Goal: Task Accomplishment & Management: Use online tool/utility

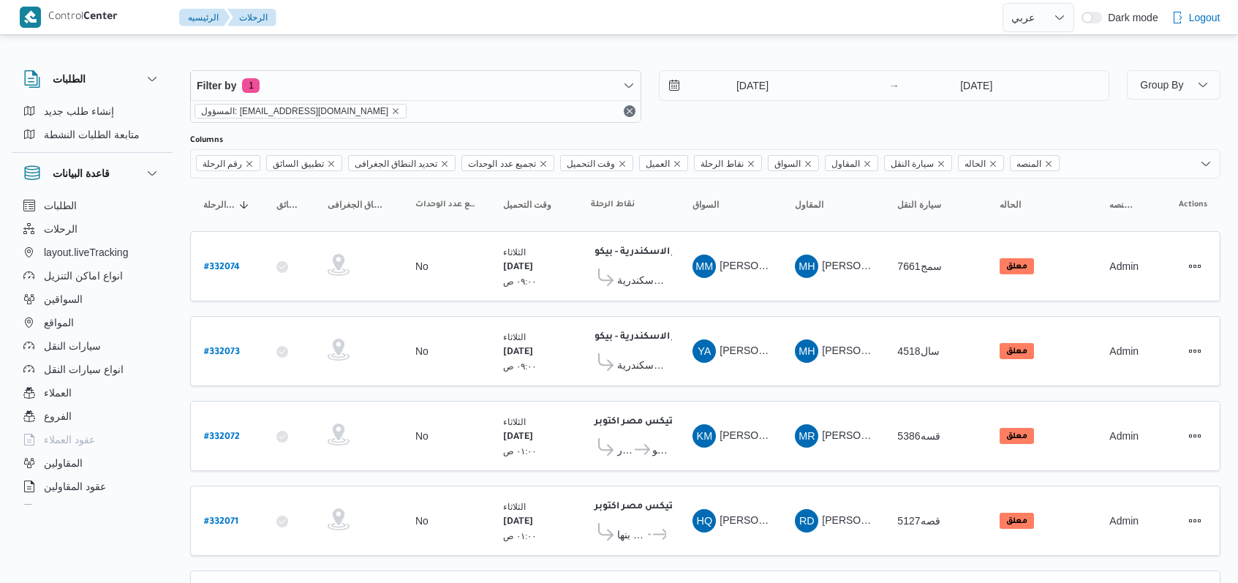
select select "ar"
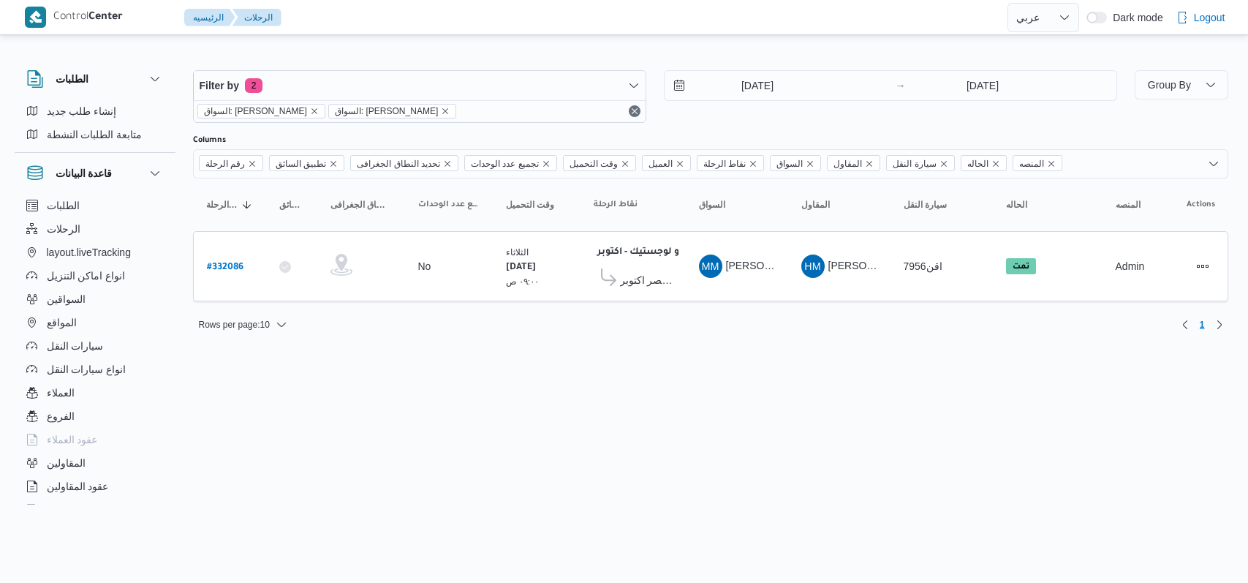
select select "ar"
click at [760, 82] on input "[DATE]" at bounding box center [748, 85] width 166 height 29
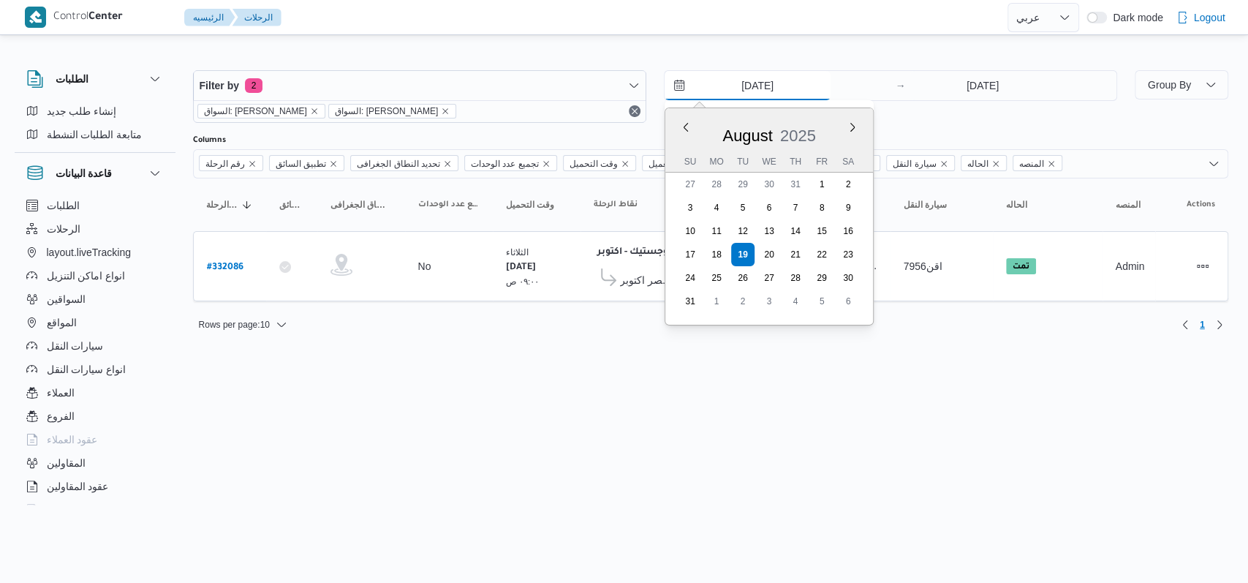
click at [757, 83] on input "[DATE]" at bounding box center [748, 85] width 166 height 29
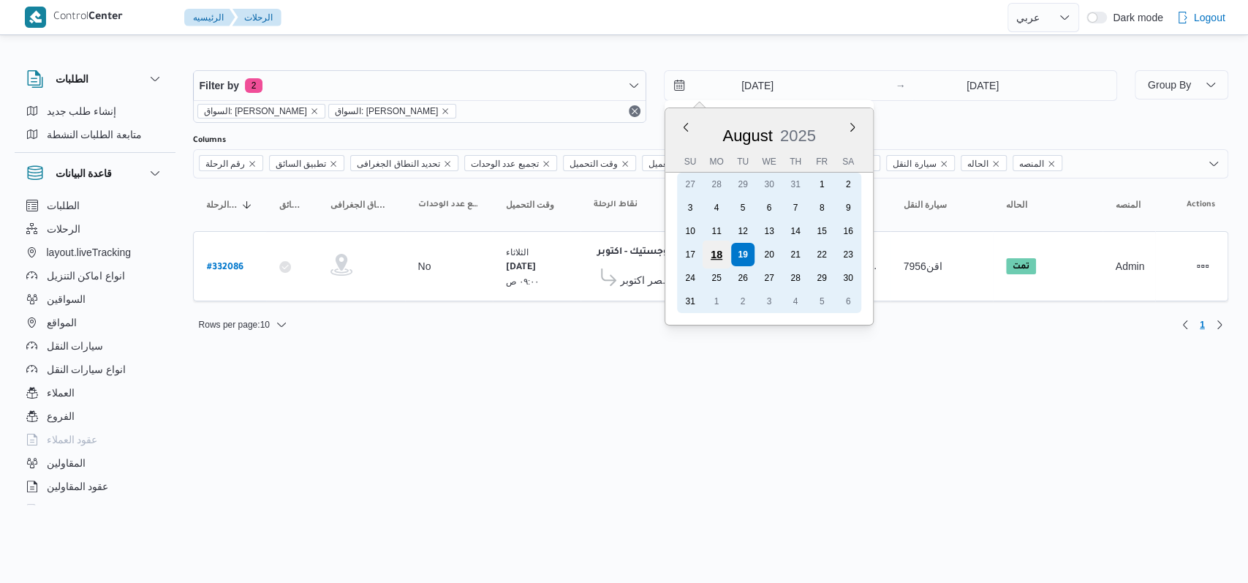
click at [714, 250] on div "18" at bounding box center [716, 255] width 28 height 28
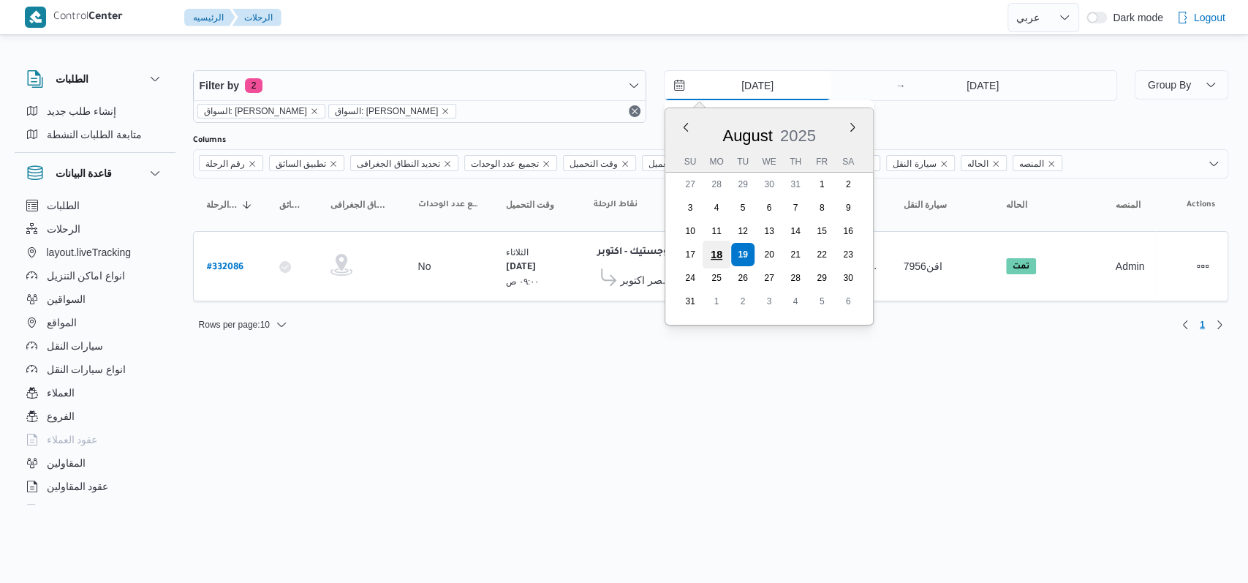
type input "[DATE]"
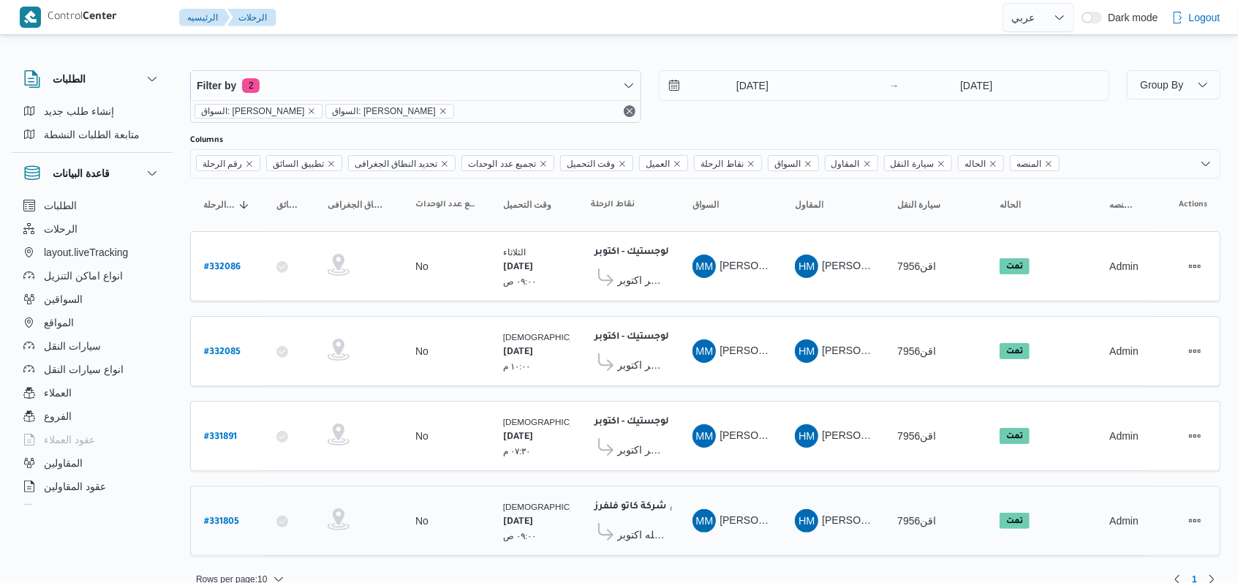
click at [224, 517] on b "# 331805" at bounding box center [221, 522] width 35 height 10
select select "ar"
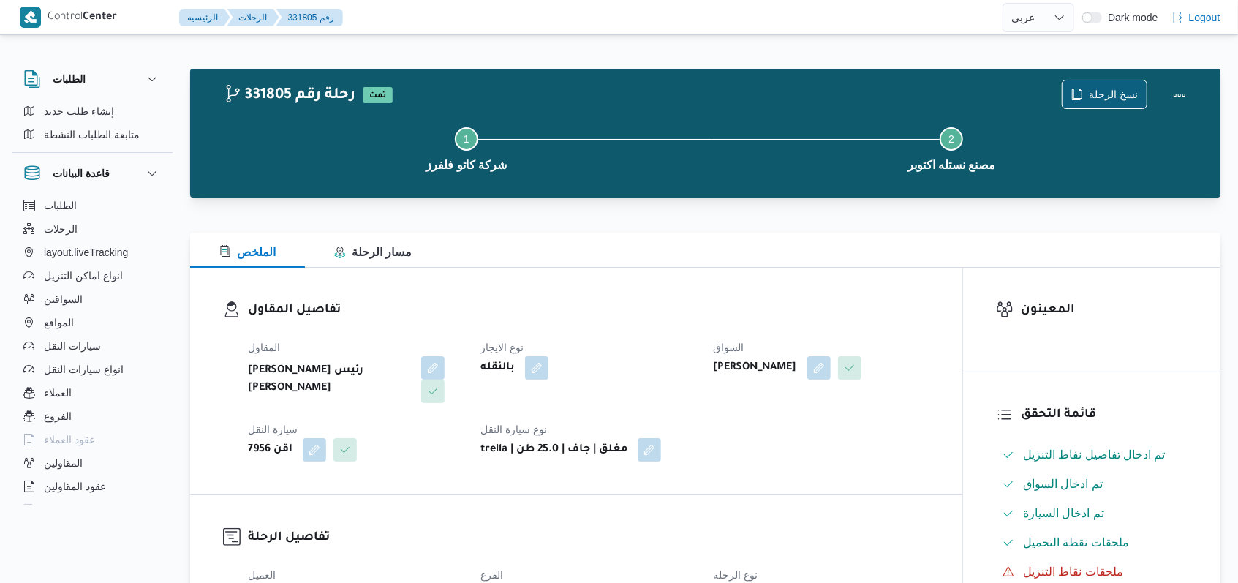
click at [1098, 96] on span "نسخ الرحلة" at bounding box center [1113, 95] width 49 height 18
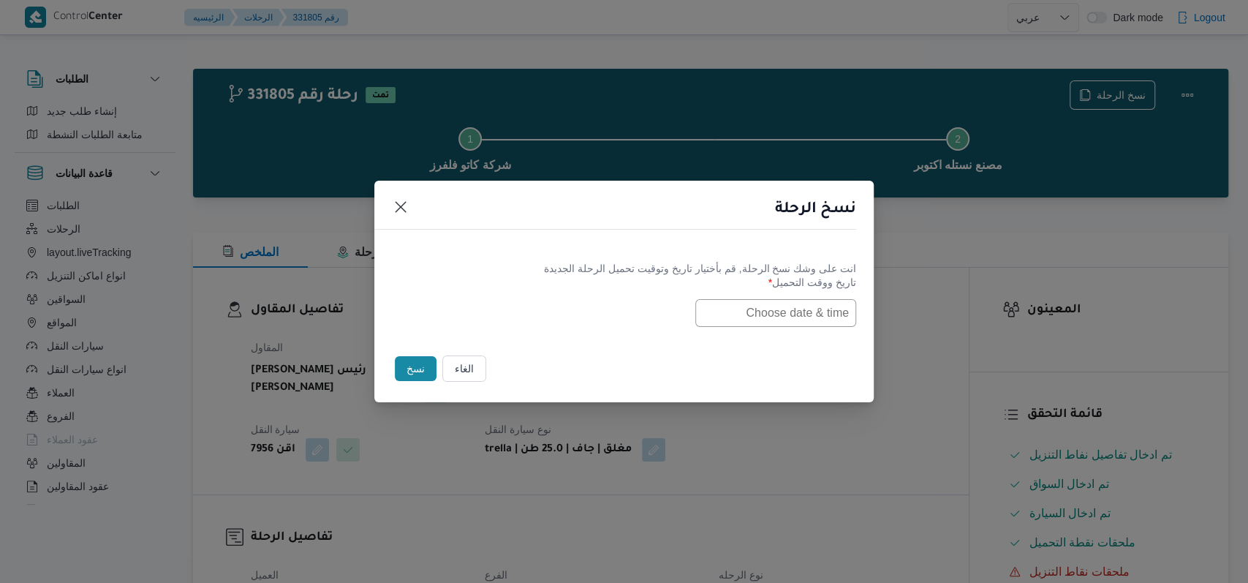
click at [790, 320] on input "text" at bounding box center [775, 313] width 161 height 28
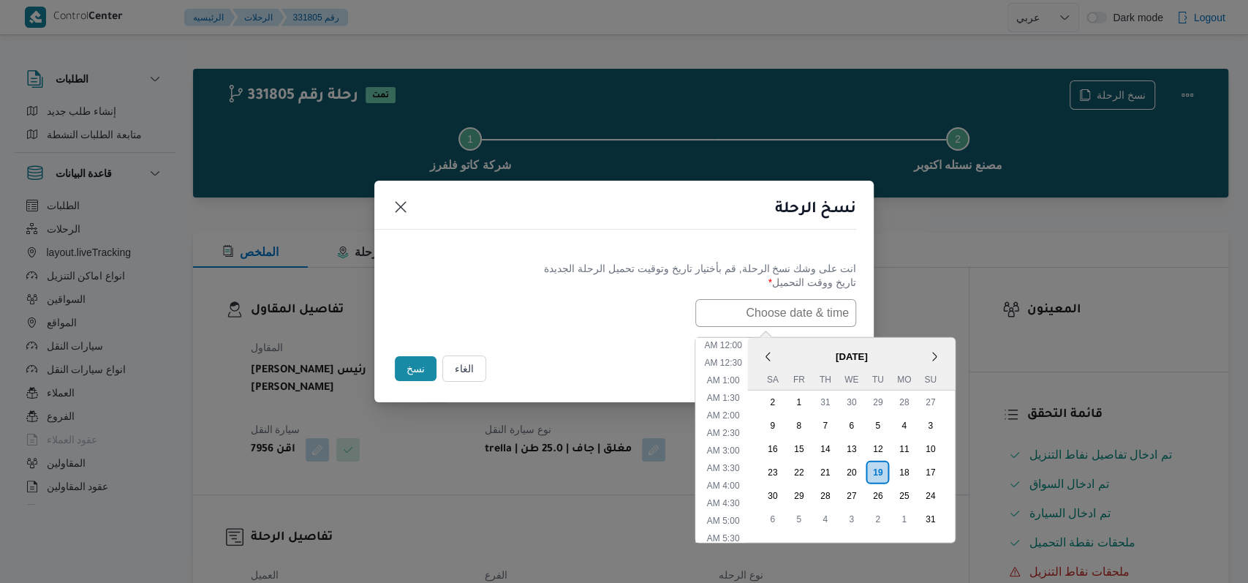
click at [771, 306] on input "text" at bounding box center [775, 313] width 161 height 28
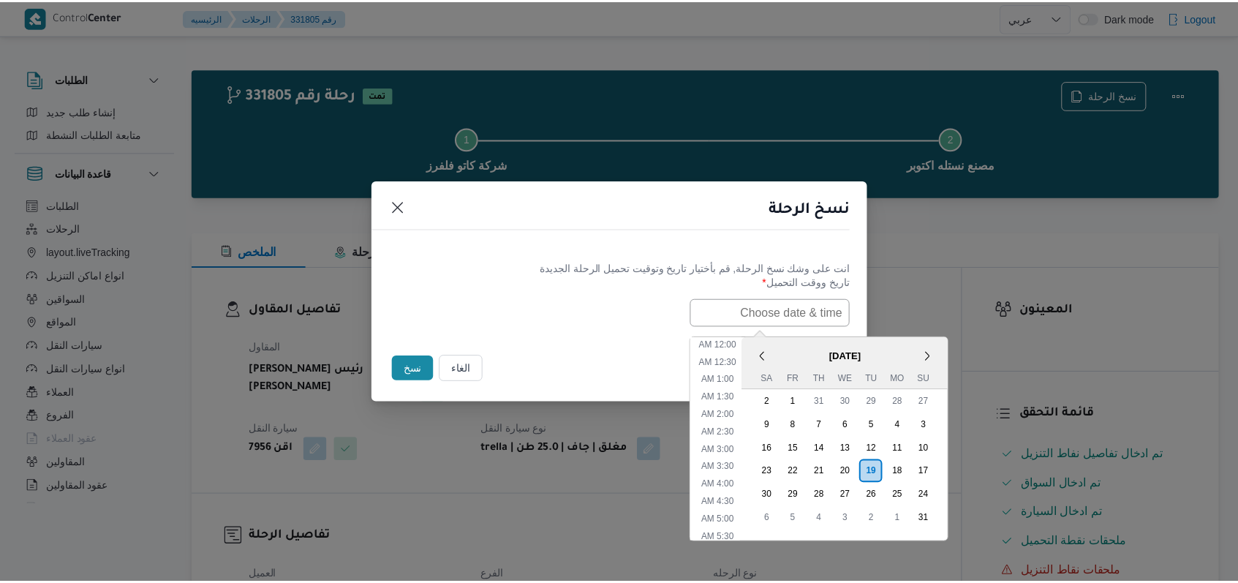
scroll to position [415, 0]
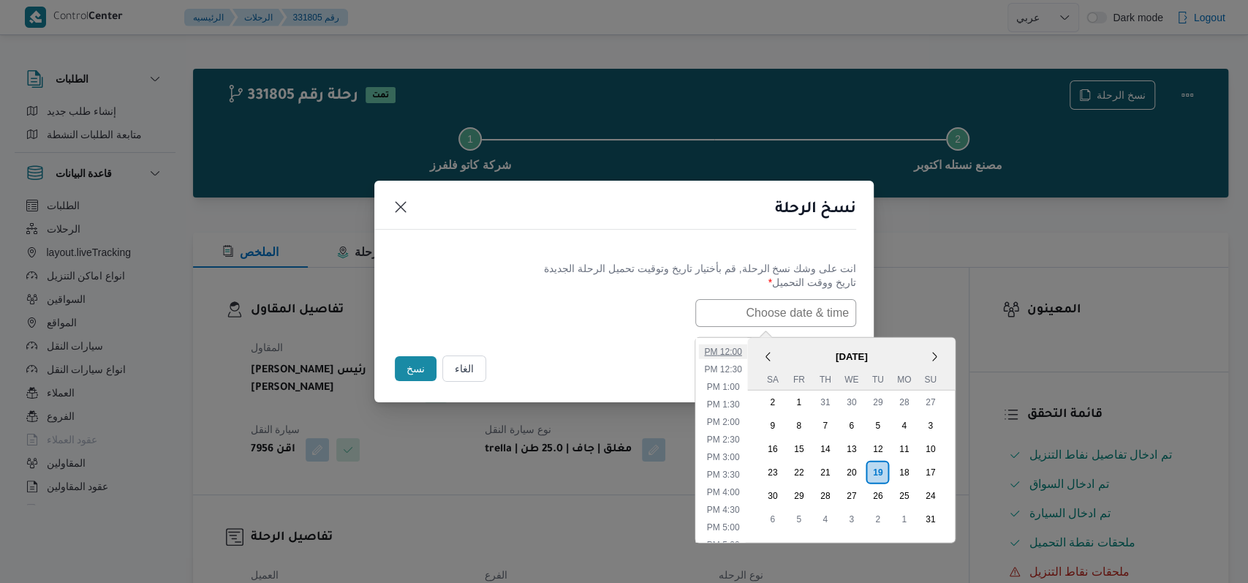
click at [747, 344] on li "12:00 PM" at bounding box center [722, 351] width 49 height 15
type input "[DATE] 12:00PM"
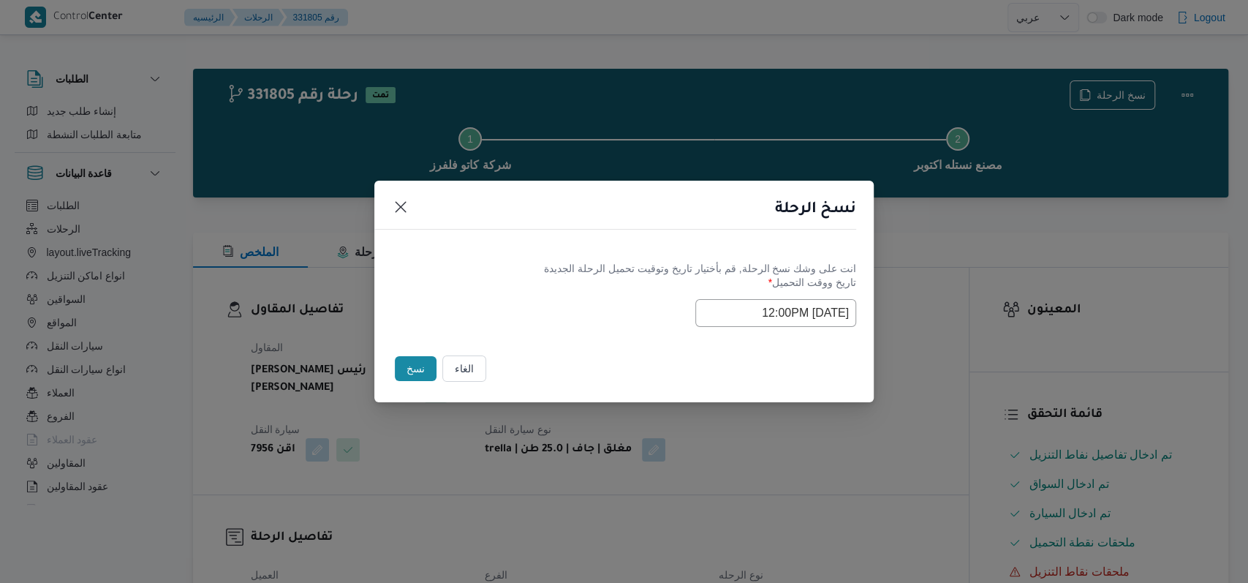
click at [575, 295] on label "تاريخ ووقت التحميل *" at bounding box center [624, 287] width 464 height 23
click at [415, 372] on button "نسخ" at bounding box center [416, 368] width 42 height 25
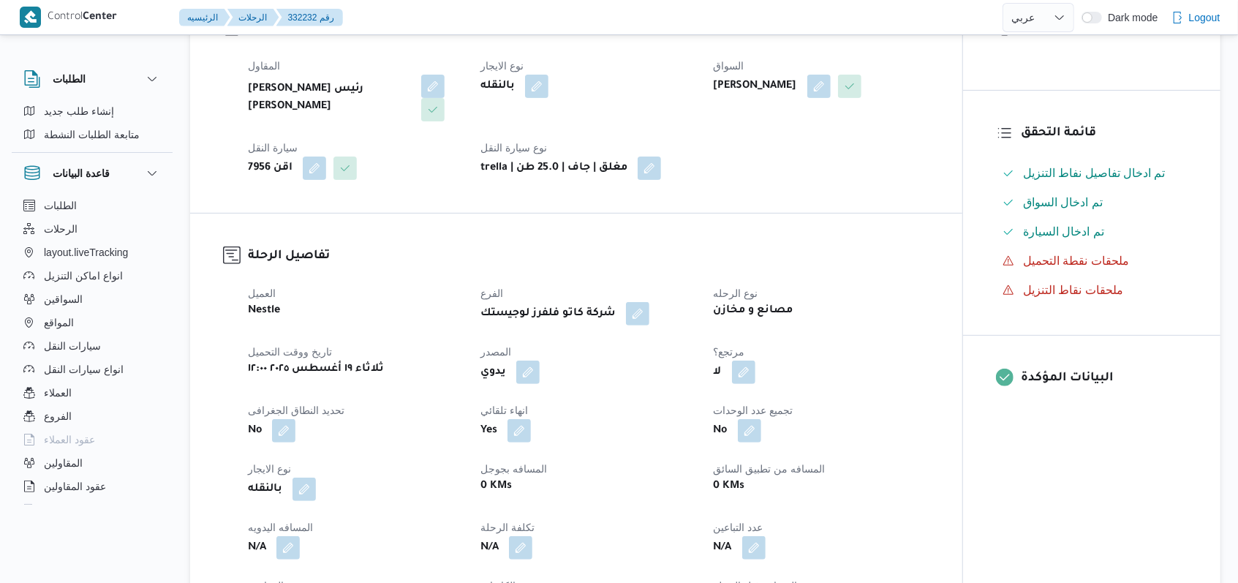
scroll to position [780, 0]
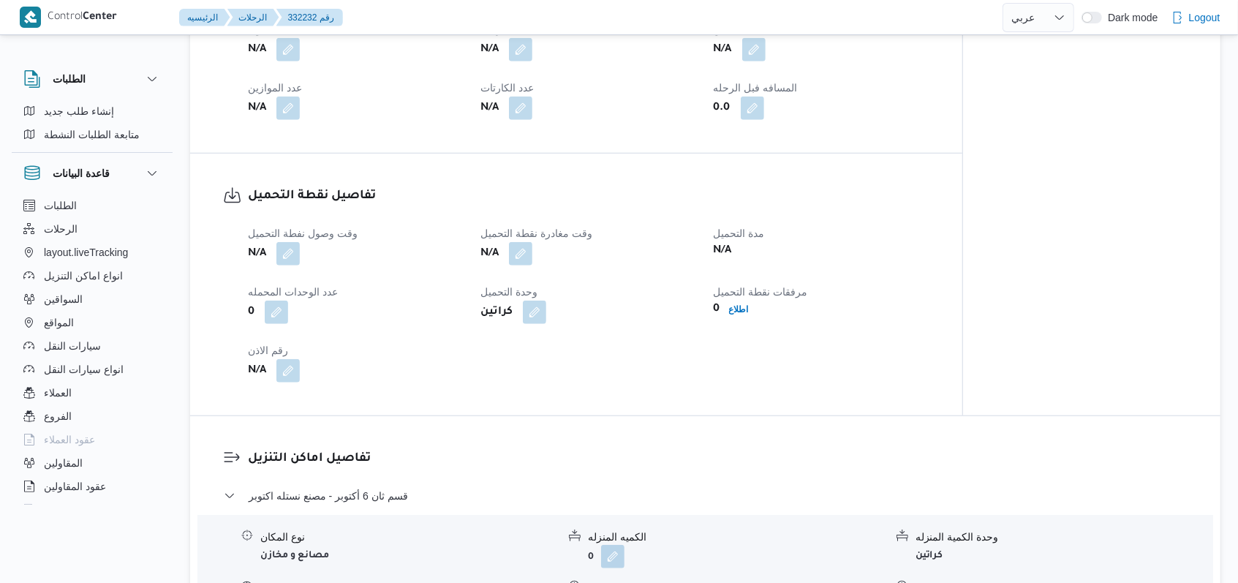
click at [283, 227] on span "وقت وصول نفطة التحميل" at bounding box center [303, 233] width 110 height 12
click at [290, 243] on div "وقت وصول نفطة التحميل N/A وقت مغادرة نقطة التحميل N/A مدة التحميل N/A عدد الوحد…" at bounding box center [588, 304] width 699 height 176
click at [290, 241] on button "button" at bounding box center [287, 252] width 23 height 23
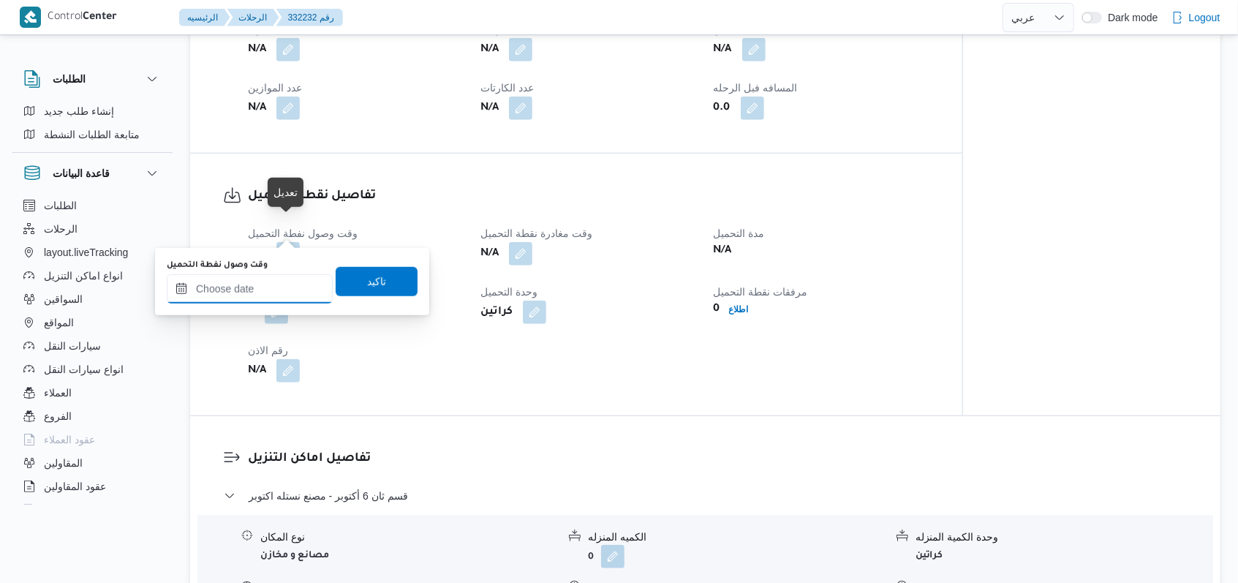
click at [266, 283] on input "وقت وصول نفطة التحميل" at bounding box center [250, 288] width 166 height 29
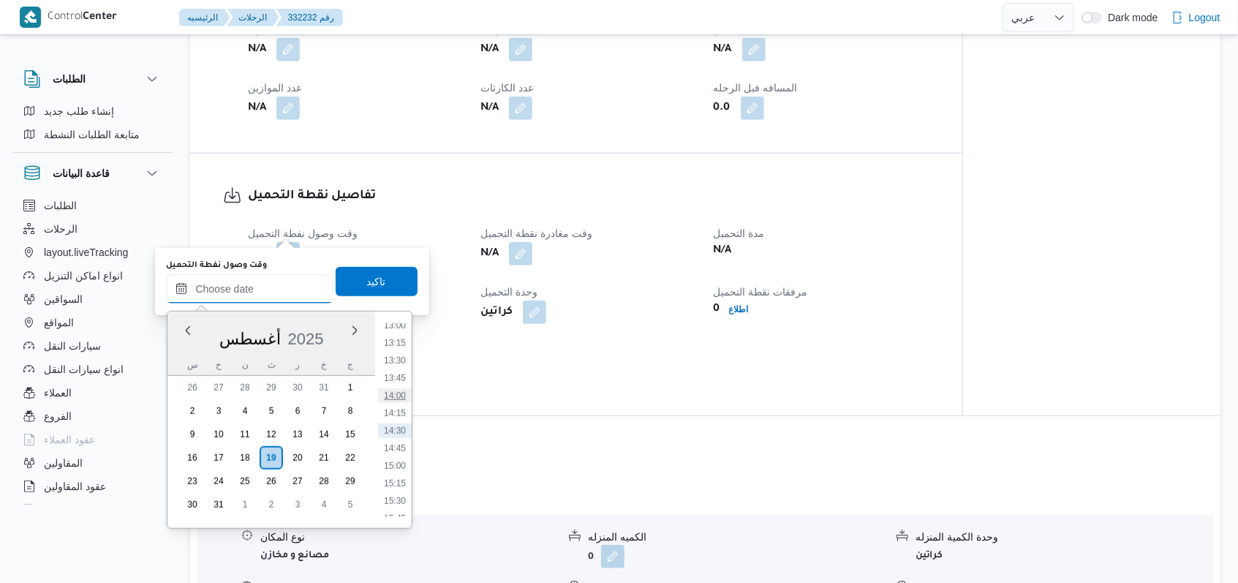
scroll to position [820, 0]
click at [404, 358] on li "12:00" at bounding box center [395, 353] width 34 height 15
type input "[DATE] ١٢:٠٠"
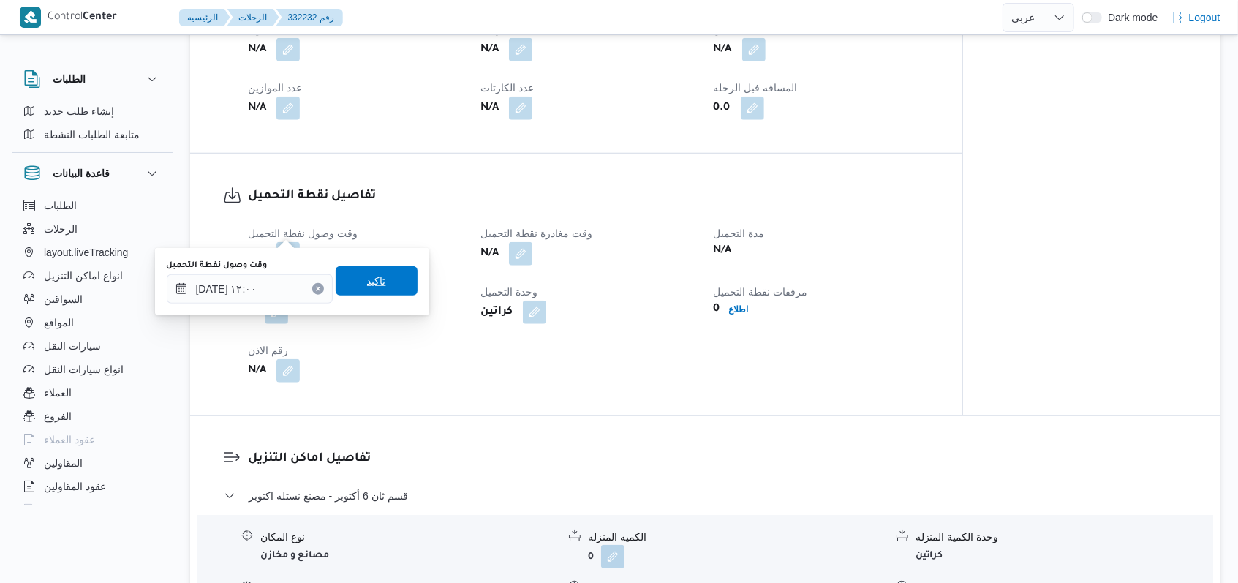
click at [374, 272] on span "تاكيد" at bounding box center [377, 280] width 82 height 29
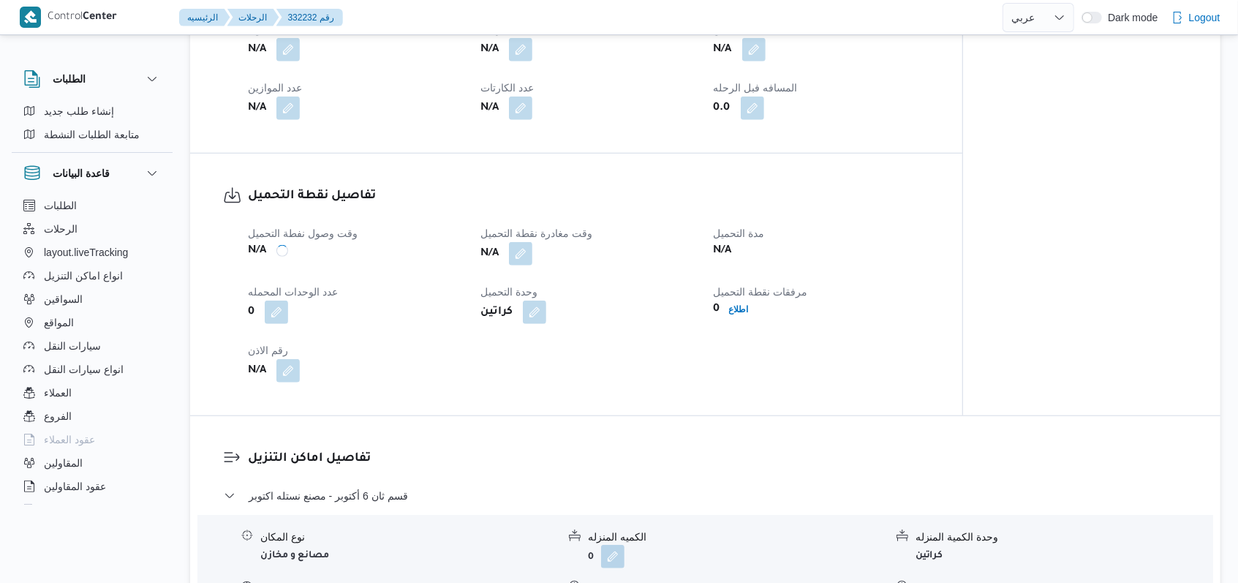
click at [352, 299] on div "0" at bounding box center [355, 312] width 218 height 26
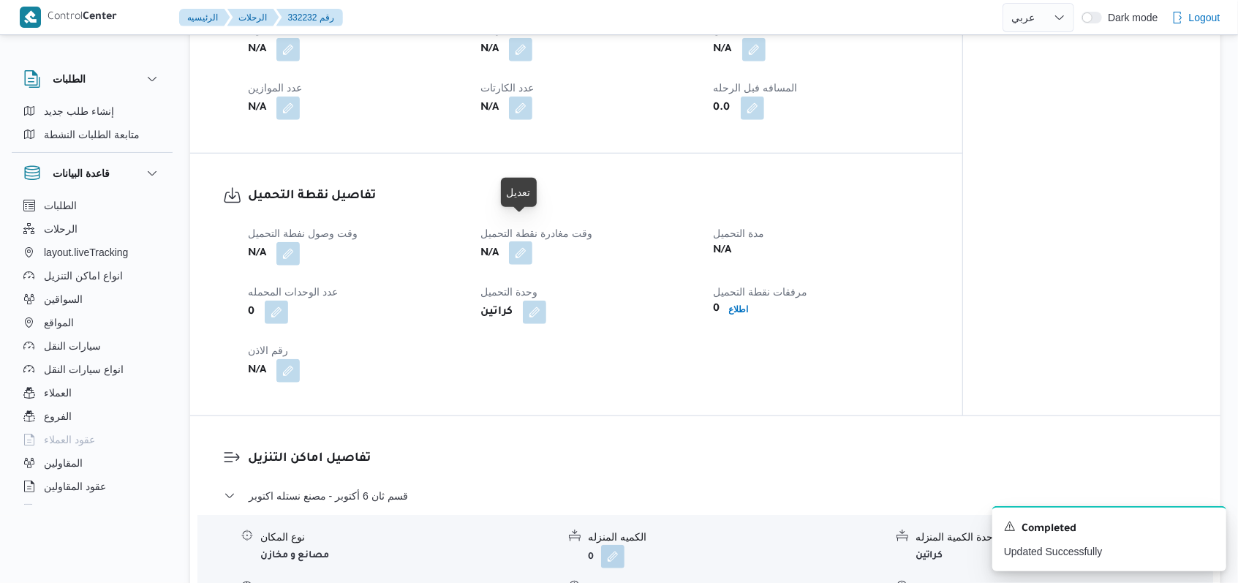
click at [523, 241] on button "button" at bounding box center [520, 252] width 23 height 23
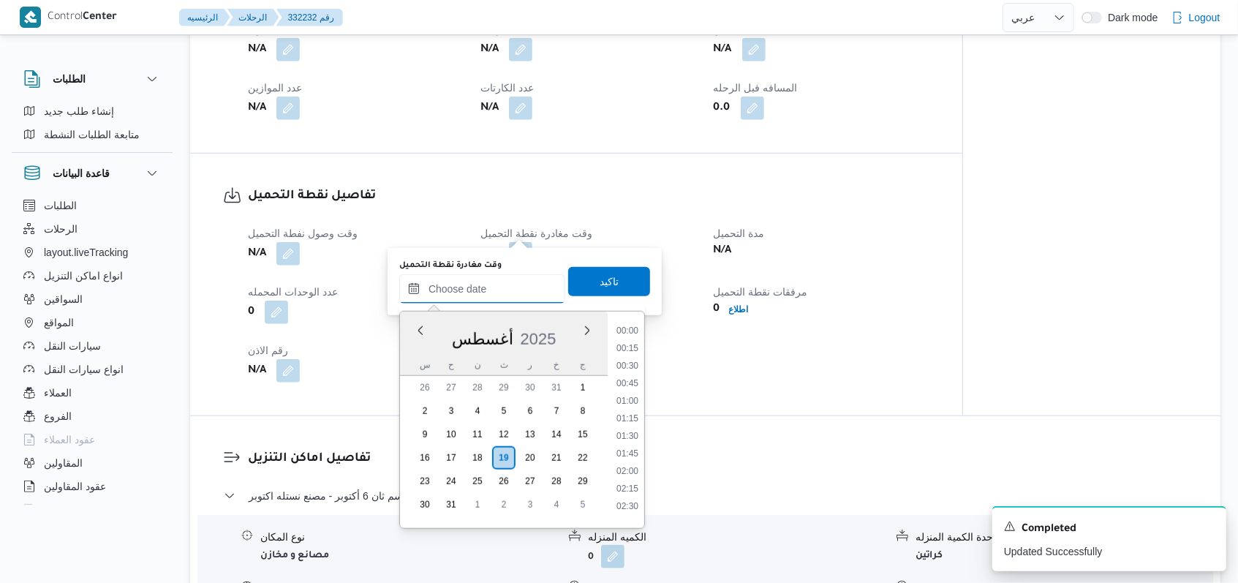
scroll to position [918, 0]
click at [638, 430] on li "14:30" at bounding box center [628, 430] width 34 height 15
type input "[DATE] ١٤:٣٠"
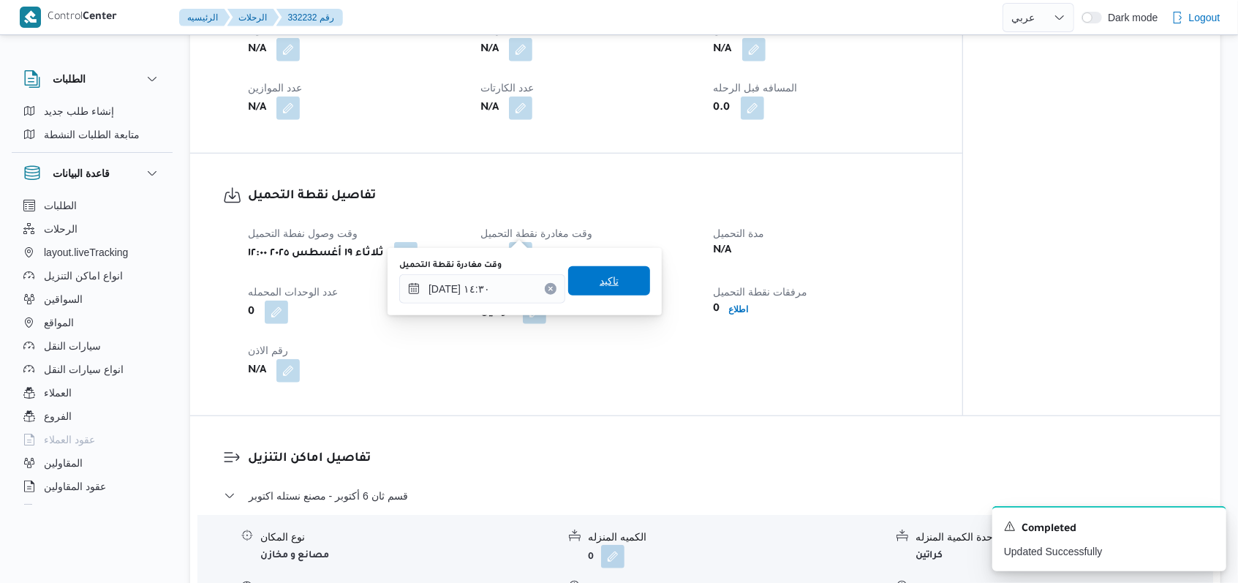
click at [607, 267] on span "تاكيد" at bounding box center [609, 280] width 82 height 29
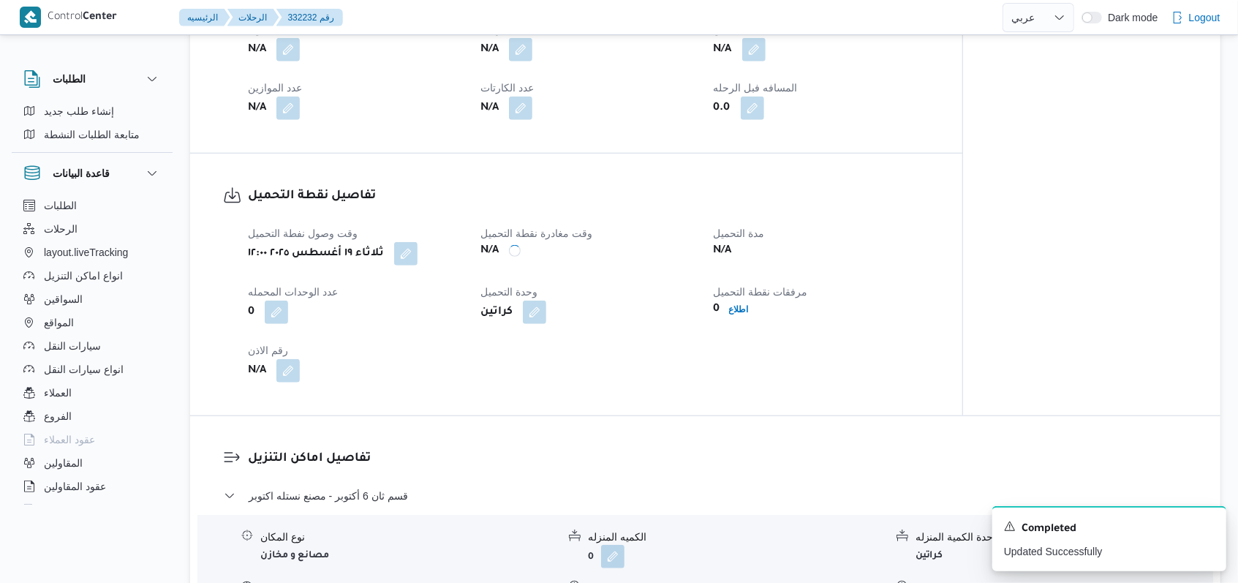
click at [302, 358] on div "N/A" at bounding box center [355, 371] width 218 height 26
click at [295, 358] on button "button" at bounding box center [287, 369] width 23 height 23
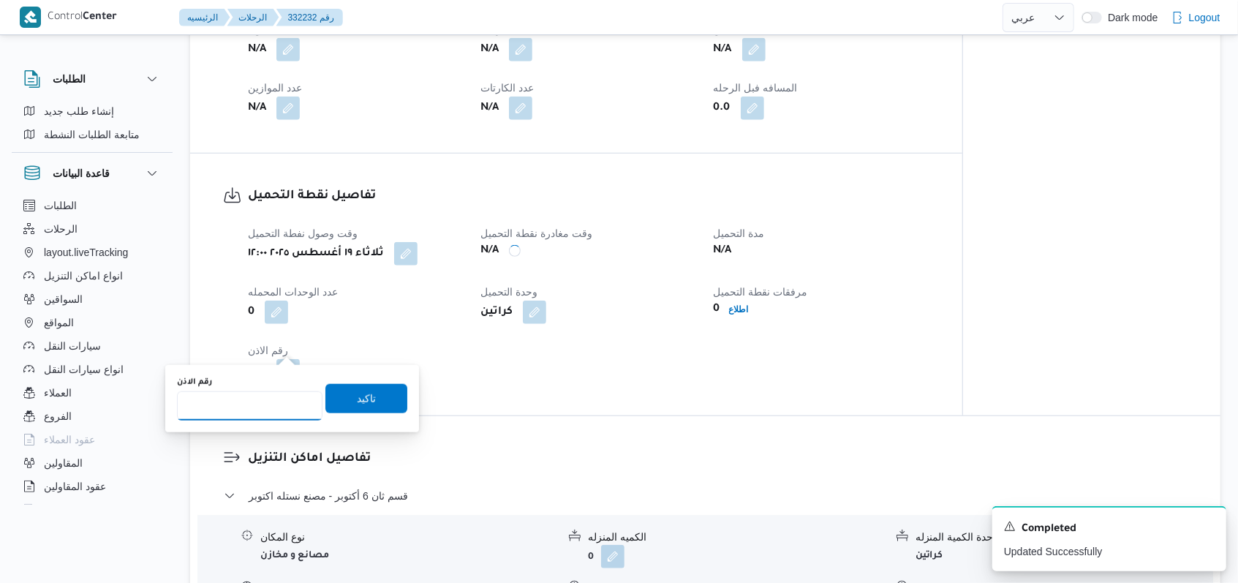
click at [254, 411] on input "رقم الاذن" at bounding box center [250, 405] width 146 height 29
type input "08520"
click at [364, 399] on span "تاكيد" at bounding box center [366, 397] width 82 height 29
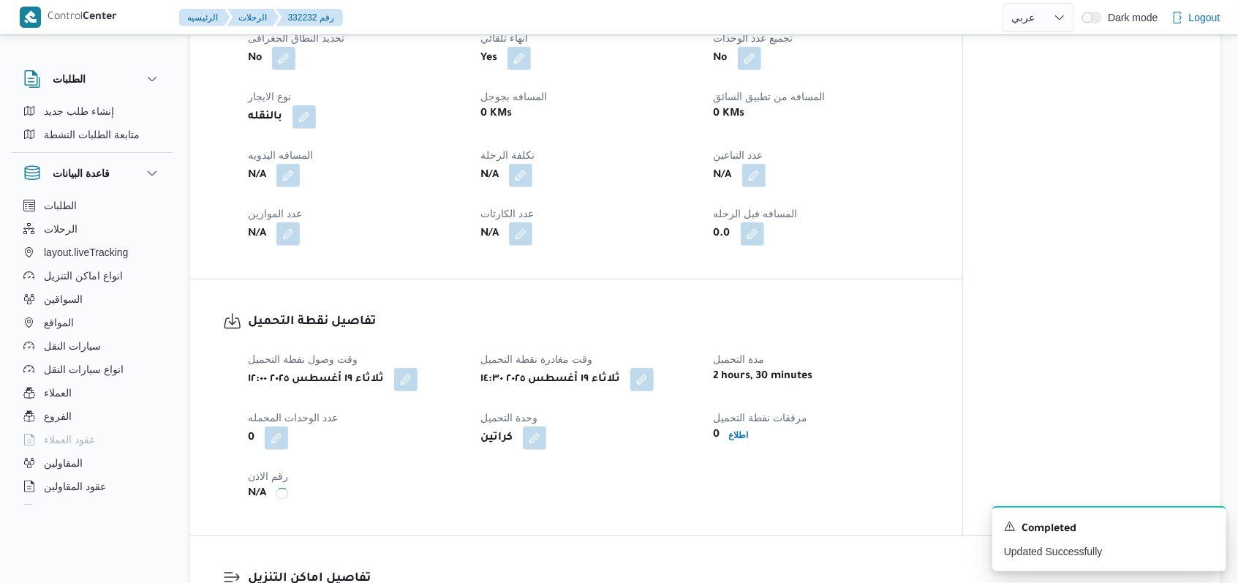
scroll to position [487, 0]
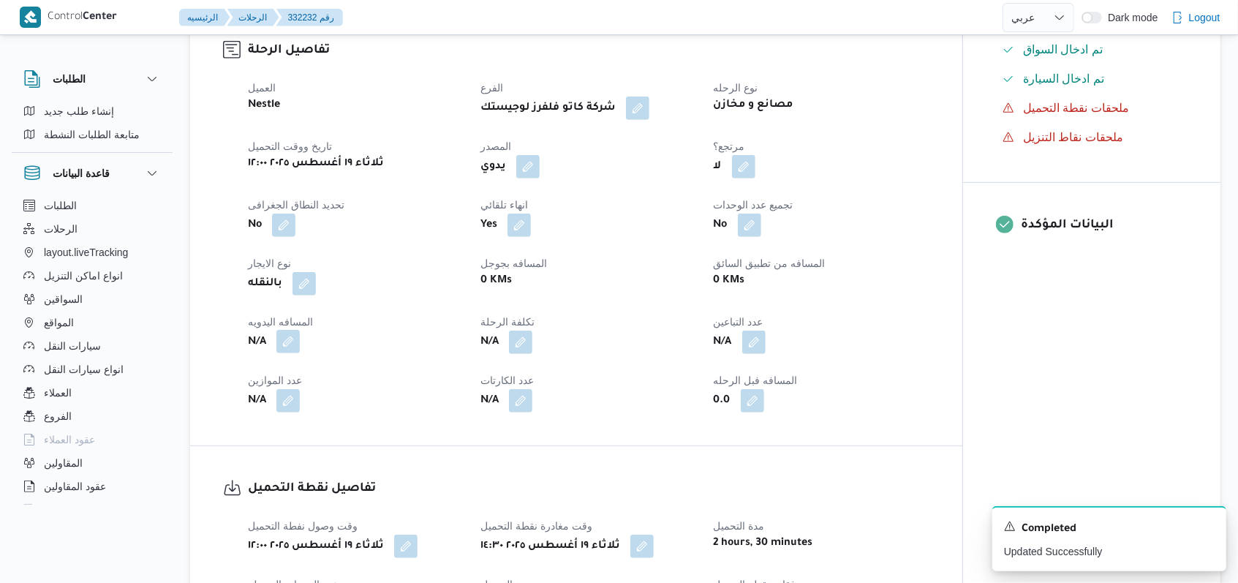
click at [293, 330] on button "button" at bounding box center [287, 341] width 23 height 23
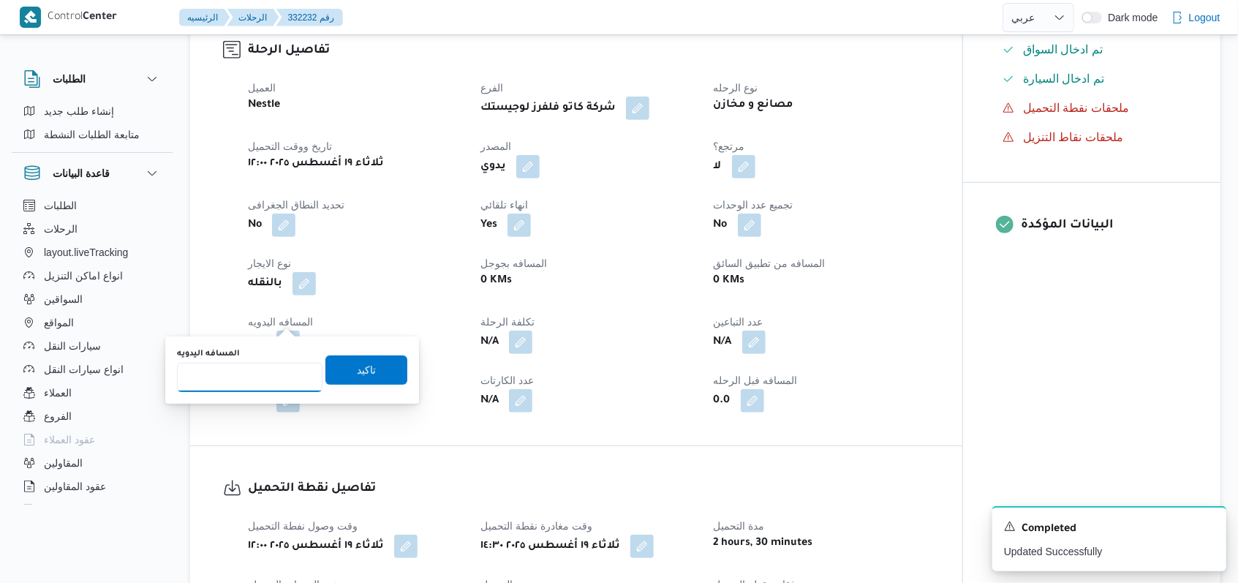
click at [254, 382] on input "المسافه اليدويه" at bounding box center [250, 377] width 146 height 29
type input "8"
click at [325, 372] on span "تاكيد" at bounding box center [366, 369] width 82 height 29
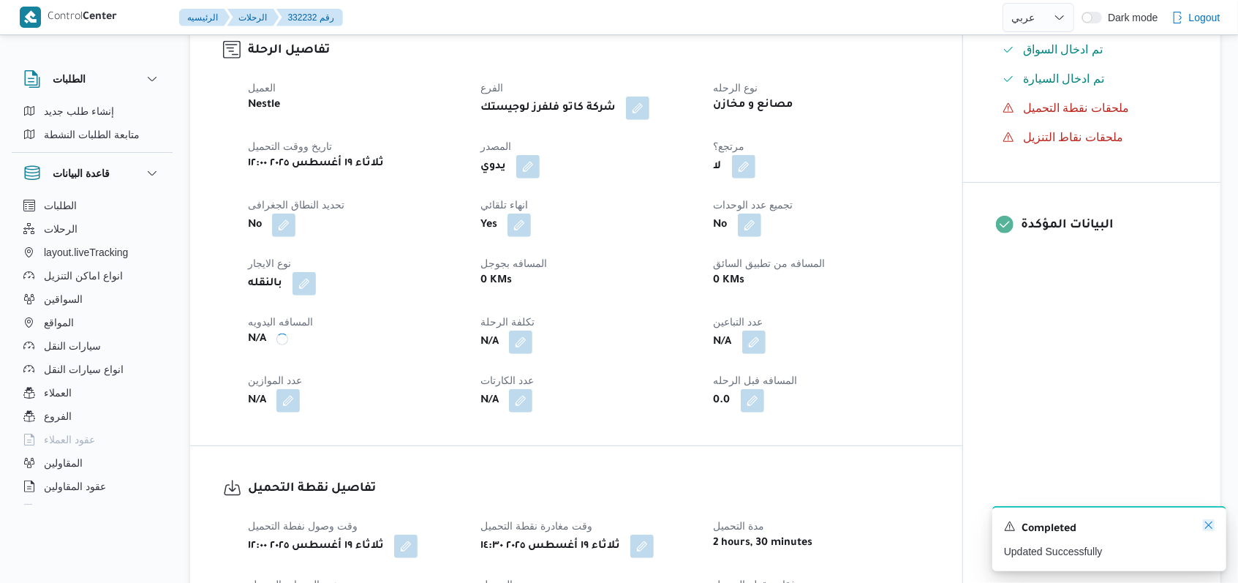
click at [1211, 528] on icon "Dismiss toast" at bounding box center [1209, 525] width 12 height 12
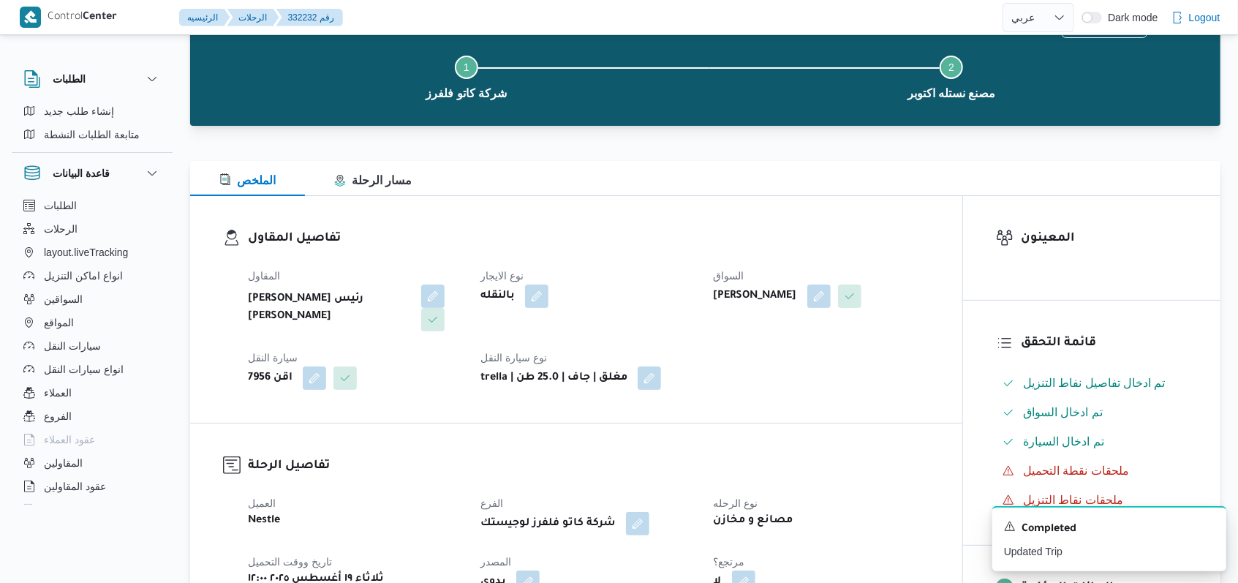
scroll to position [97, 0]
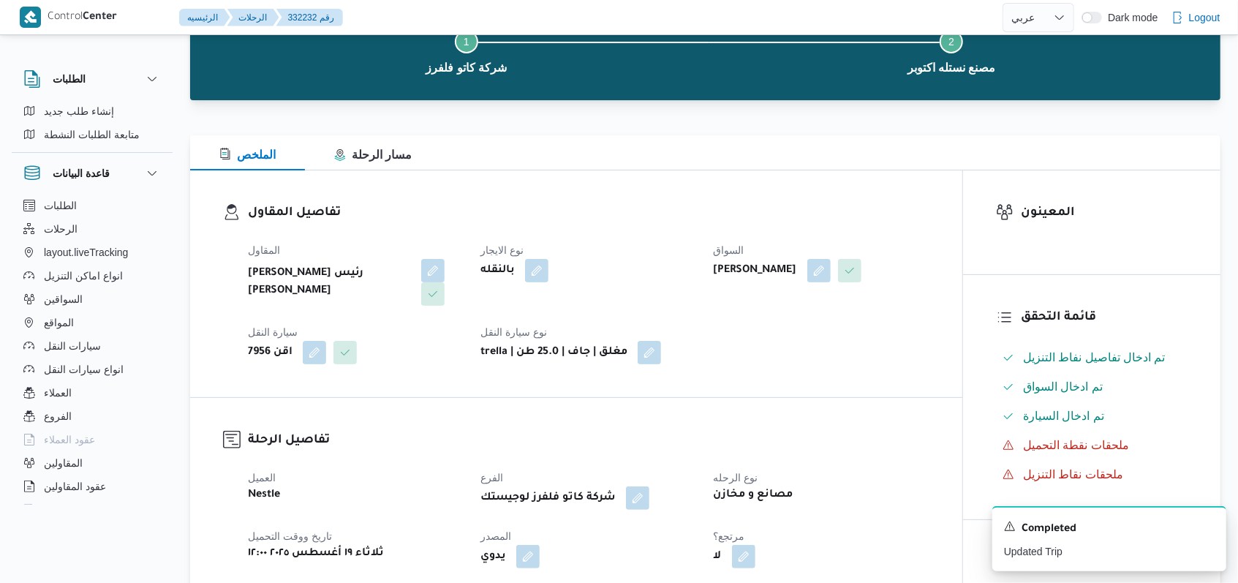
select select "ar"
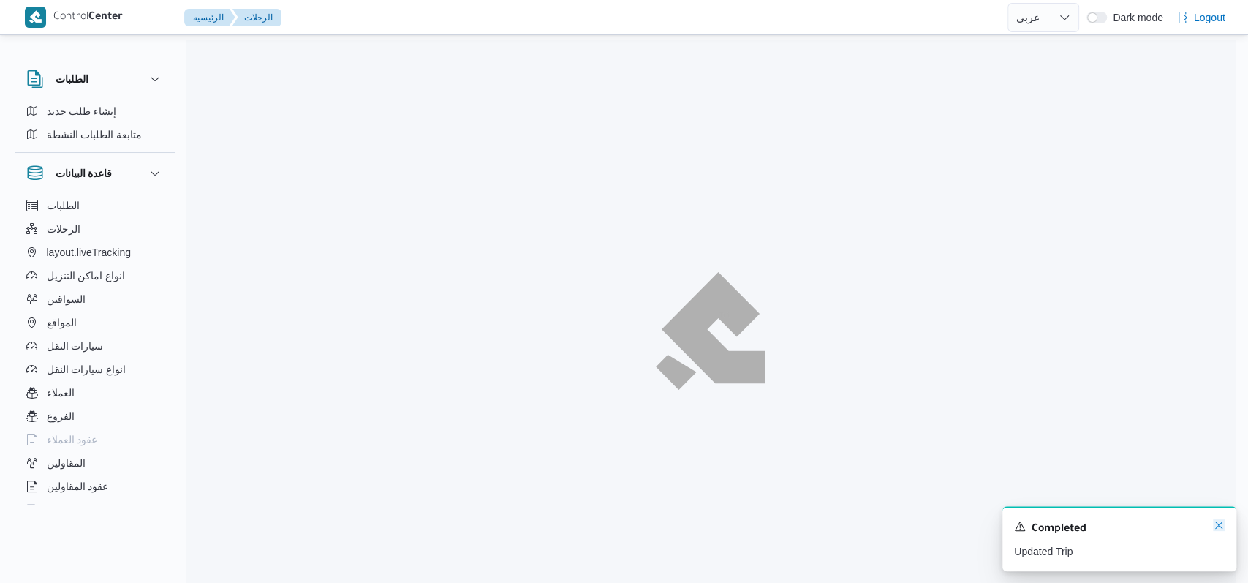
click at [1215, 524] on icon "Dismiss toast" at bounding box center [1218, 524] width 7 height 7
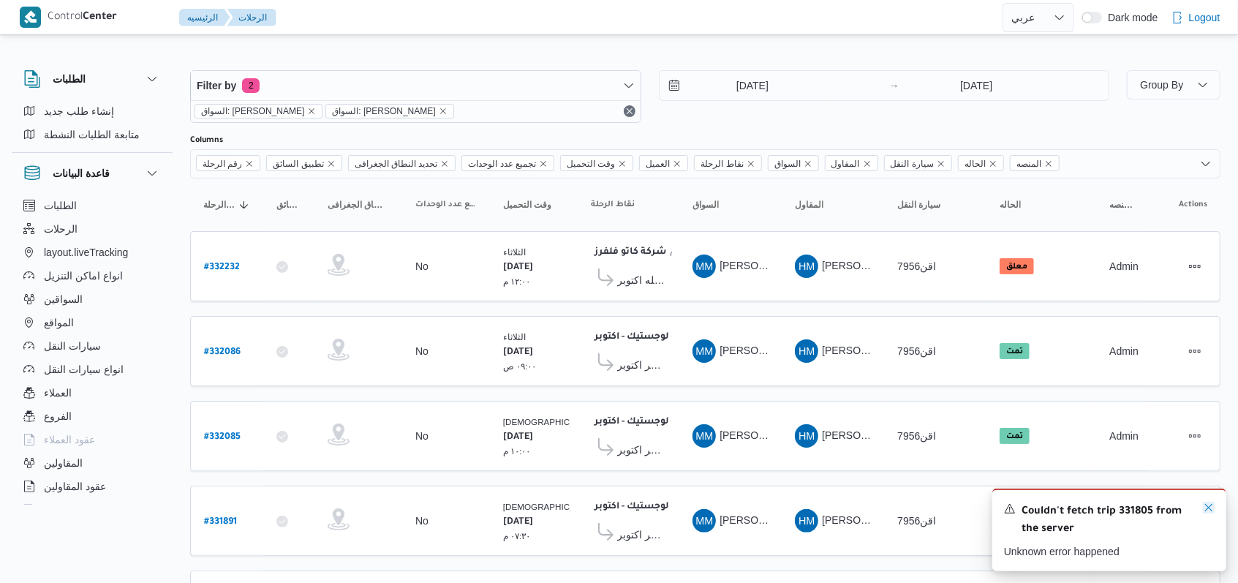
click at [1206, 510] on icon "Dismiss toast" at bounding box center [1209, 508] width 12 height 12
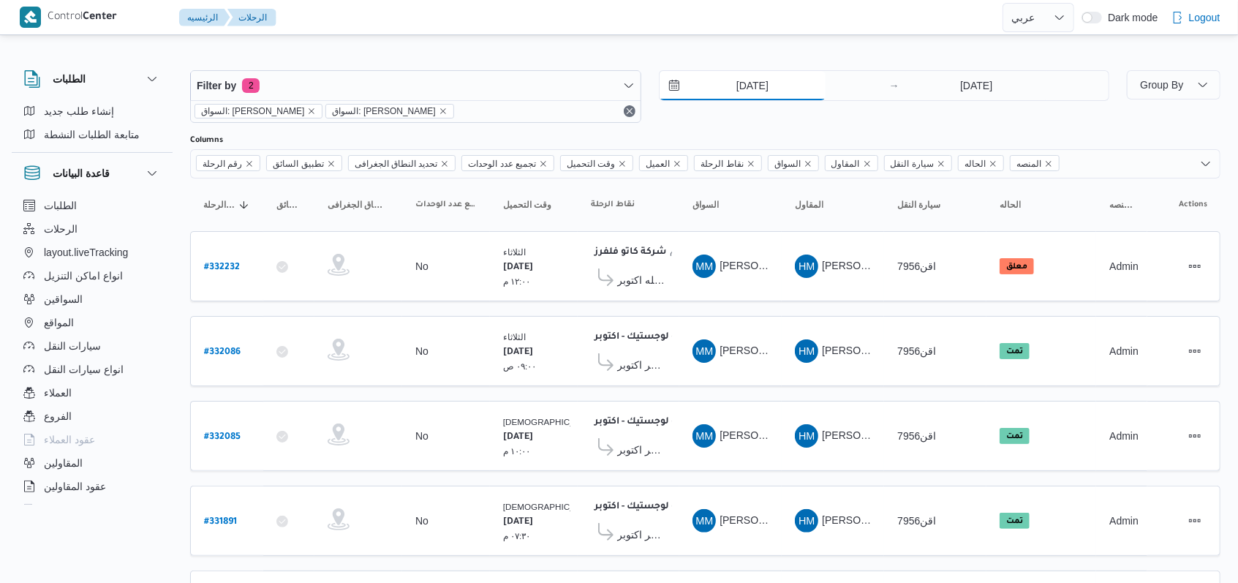
click at [755, 83] on input "[DATE]" at bounding box center [743, 85] width 166 height 29
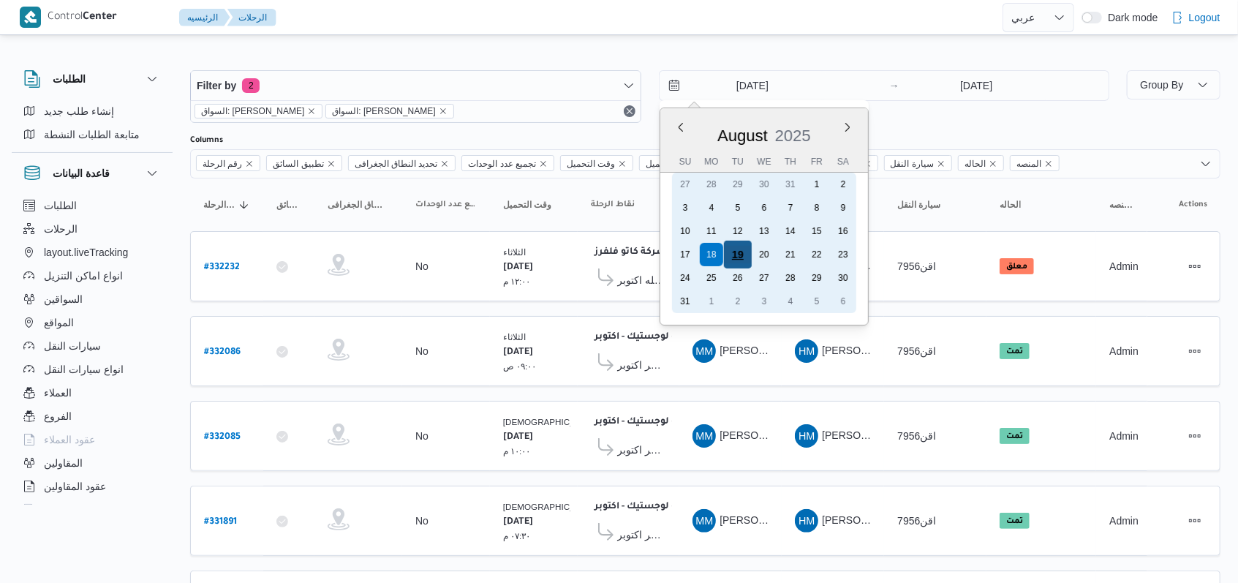
click at [742, 255] on div "19" at bounding box center [737, 255] width 28 height 28
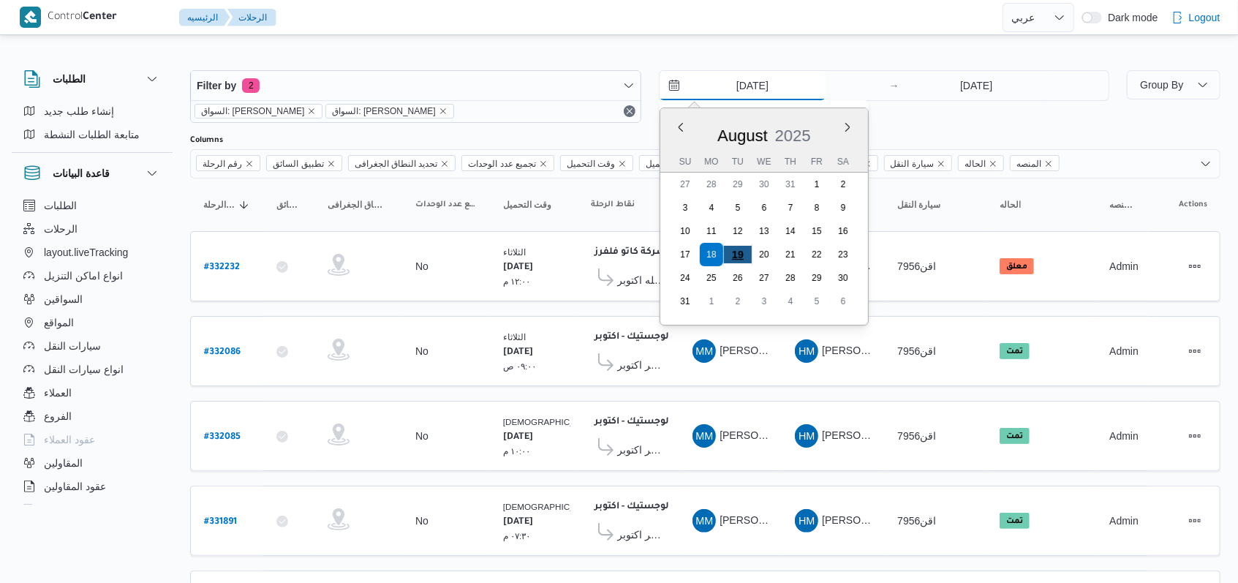
type input "[DATE]"
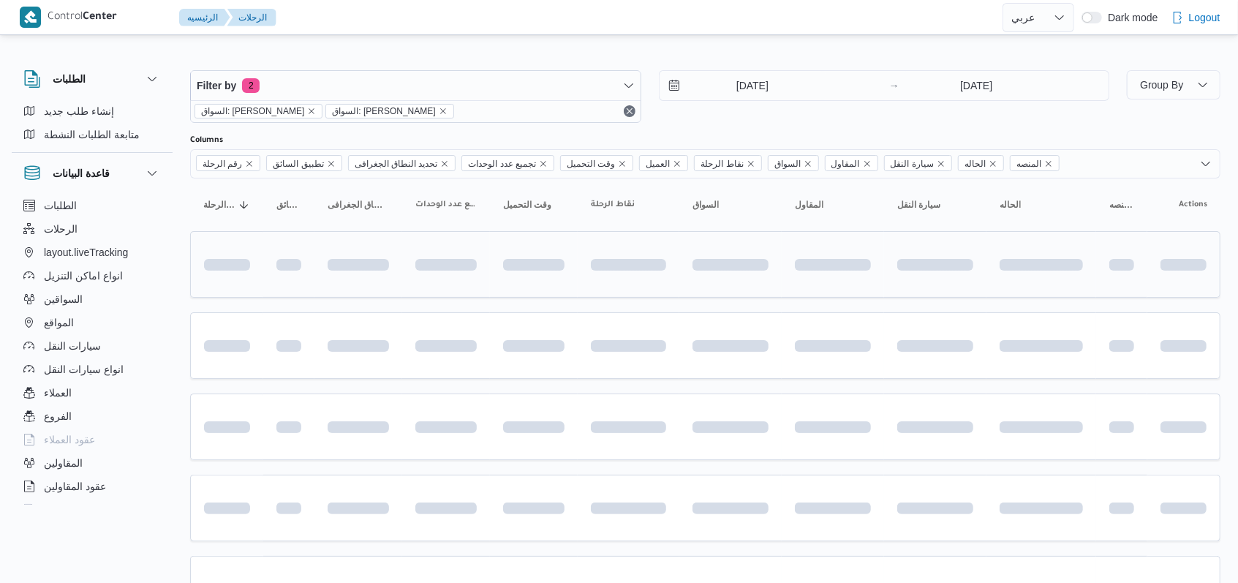
click at [738, 254] on div at bounding box center [731, 264] width 88 height 23
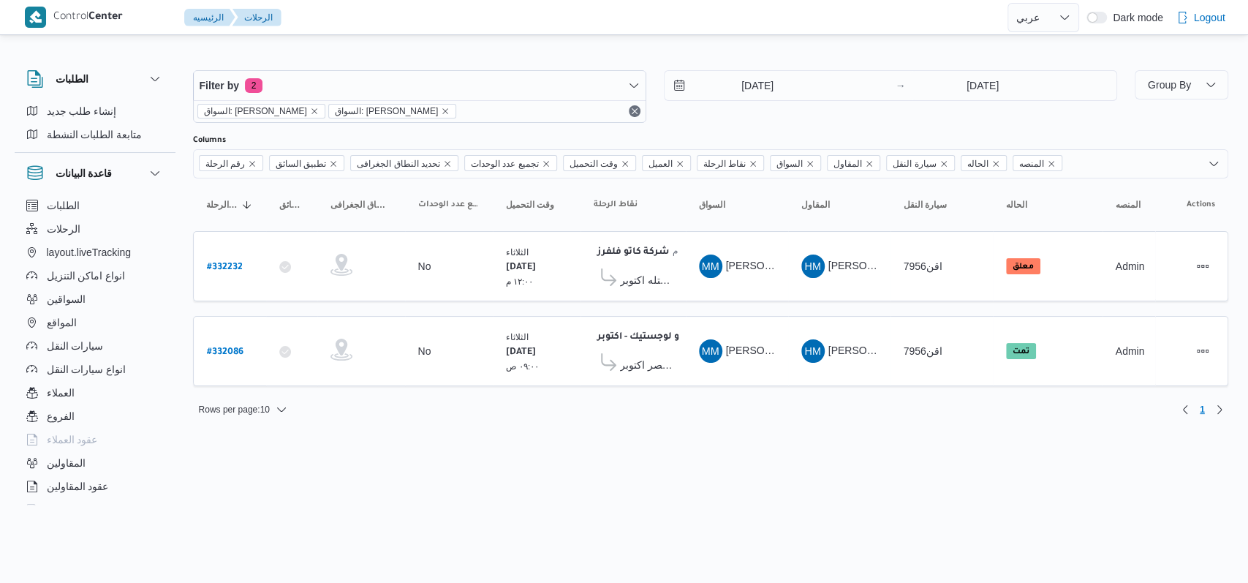
click at [768, 121] on div "[DATE] → [DATE]" at bounding box center [890, 96] width 453 height 53
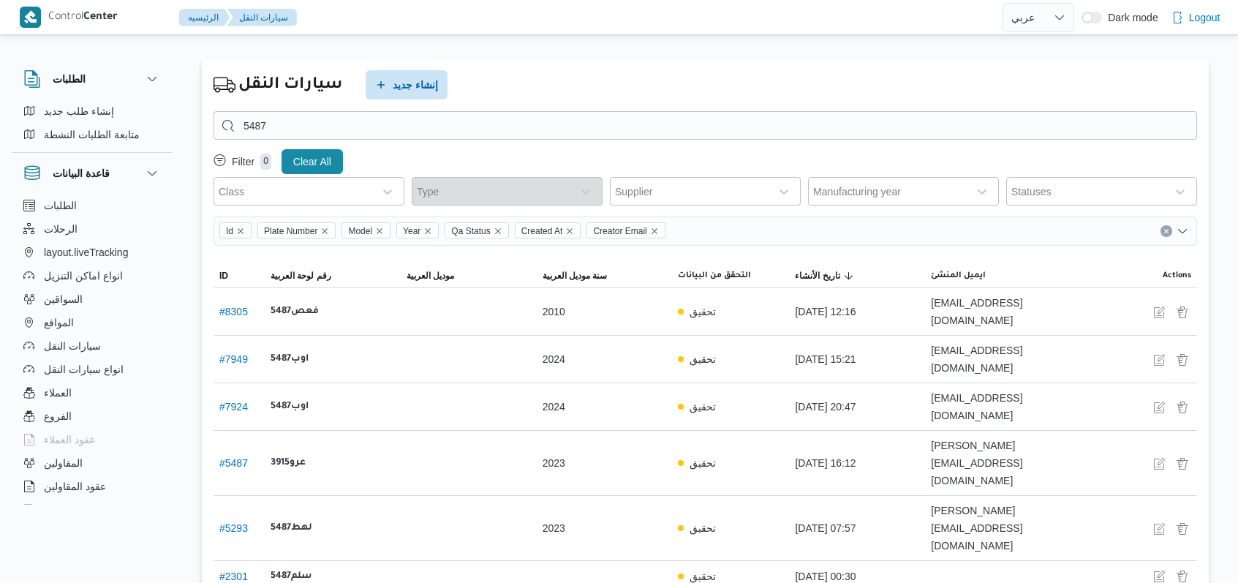
select select "ar"
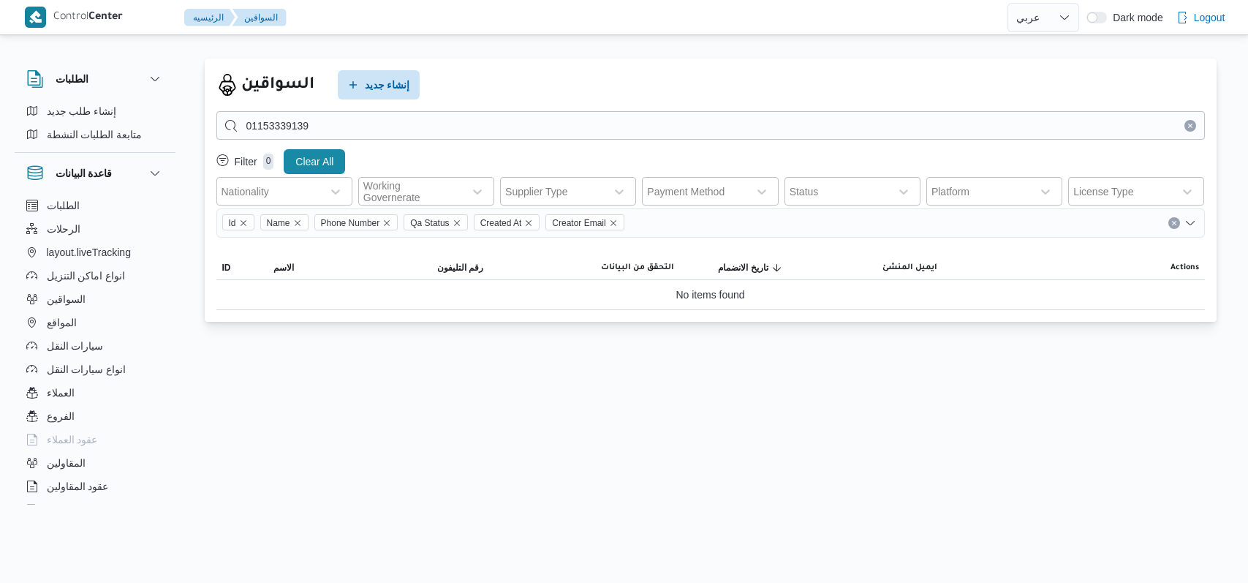
select select "ar"
